Goal: Task Accomplishment & Management: Use online tool/utility

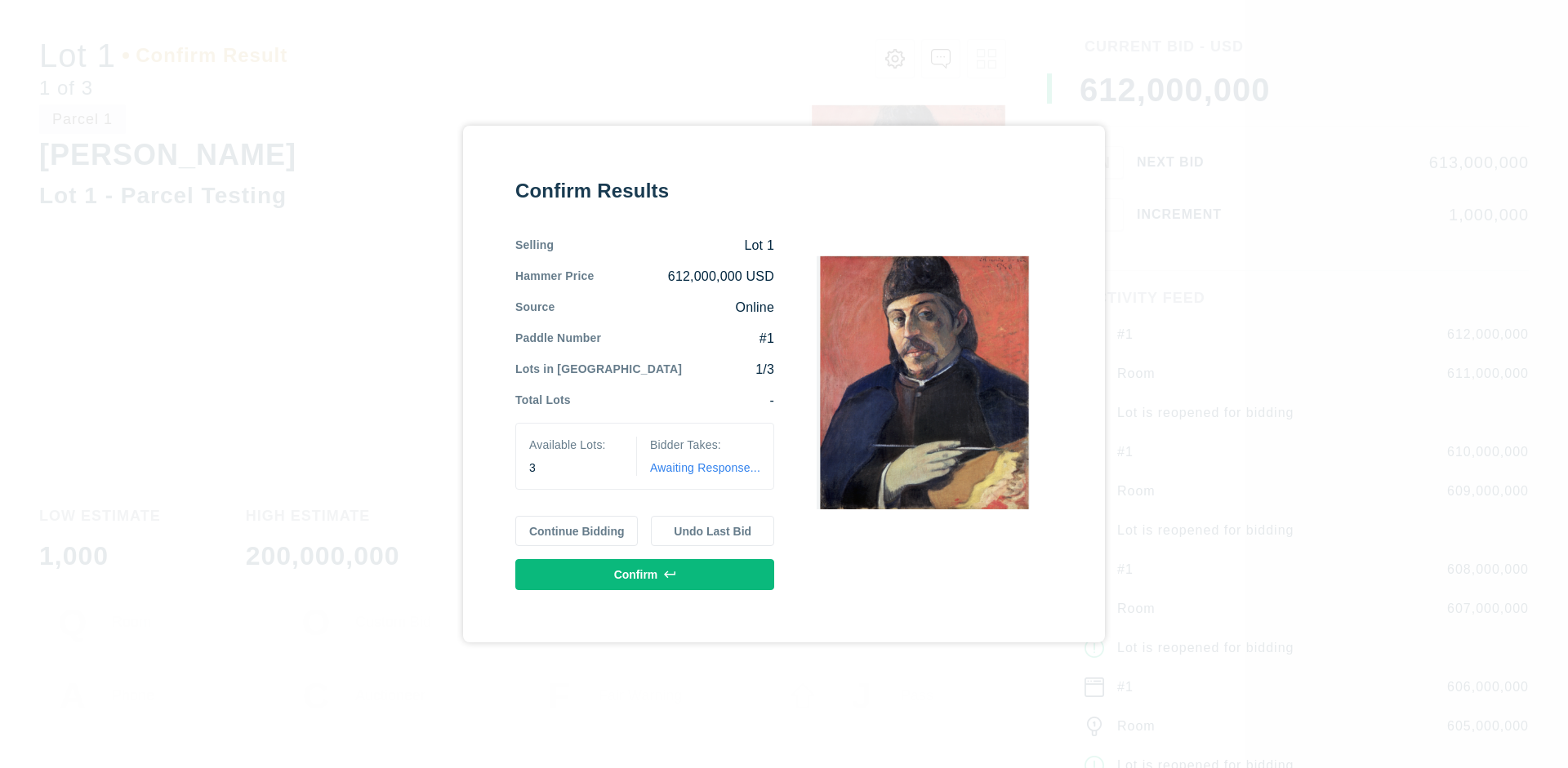
click at [578, 530] on button "Continue Bidding" at bounding box center [577, 531] width 124 height 31
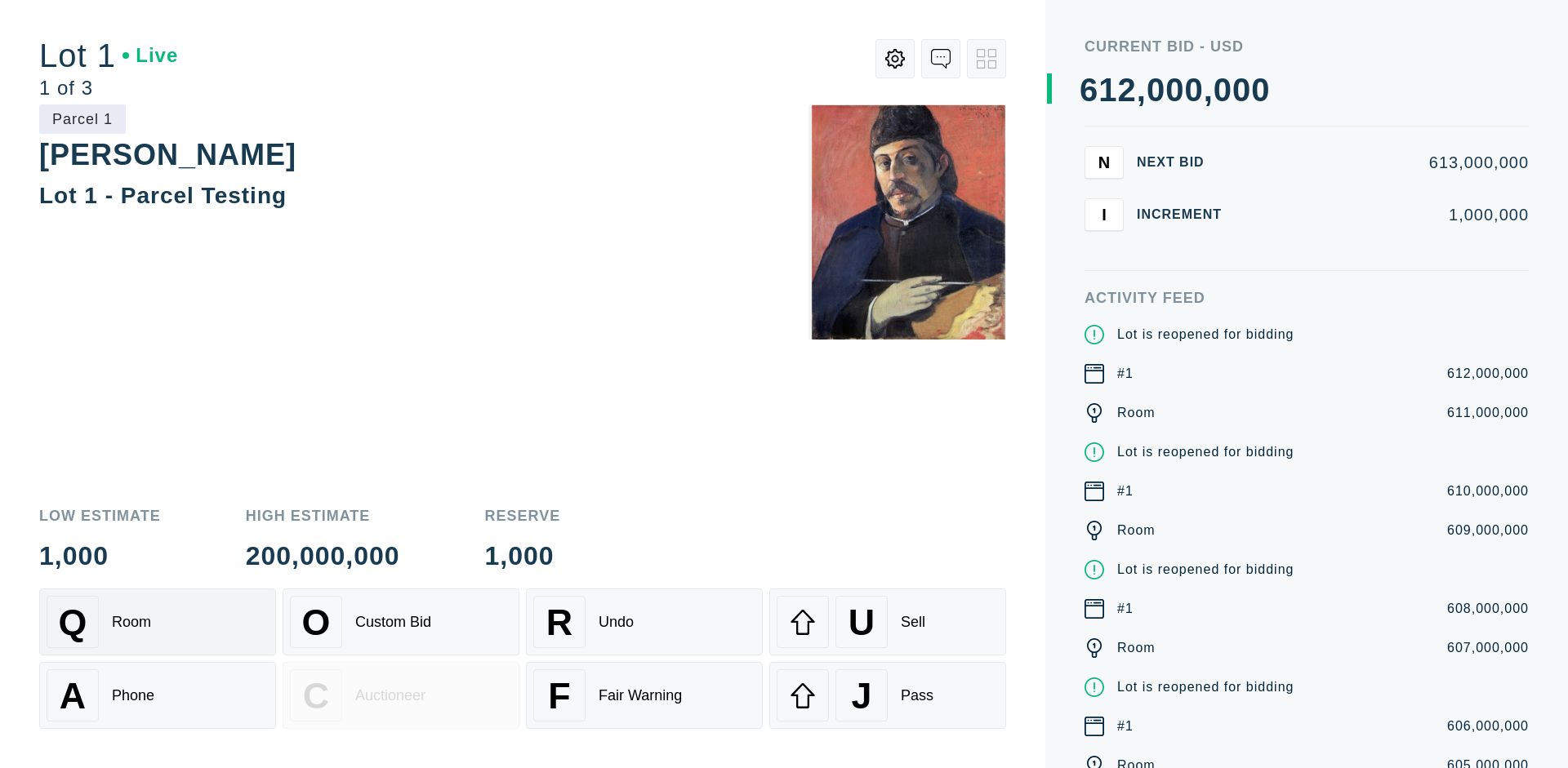
click at [157, 622] on div "Q Room" at bounding box center [157, 622] width 222 height 52
